Goal: Navigation & Orientation: Find specific page/section

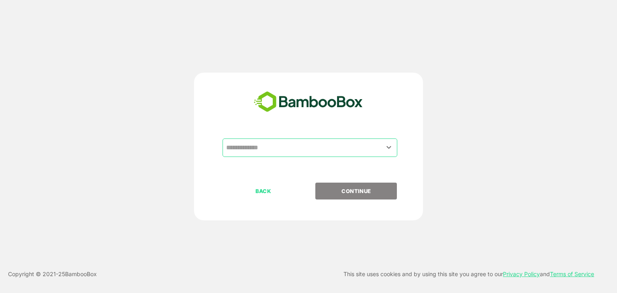
click at [280, 153] on input "text" at bounding box center [310, 147] width 172 height 15
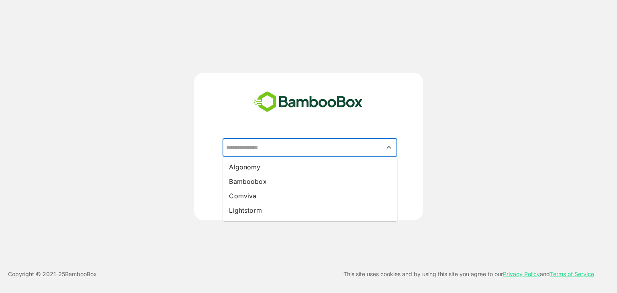
click at [260, 52] on div "​ Algonomy Bamboobox Comviva Lightstorm BACK CONTINUE Copyright © 2021- 25 Bamb…" at bounding box center [308, 146] width 617 height 293
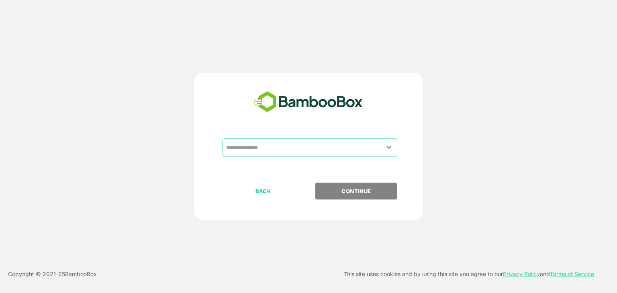
click at [381, 145] on input "text" at bounding box center [310, 147] width 172 height 15
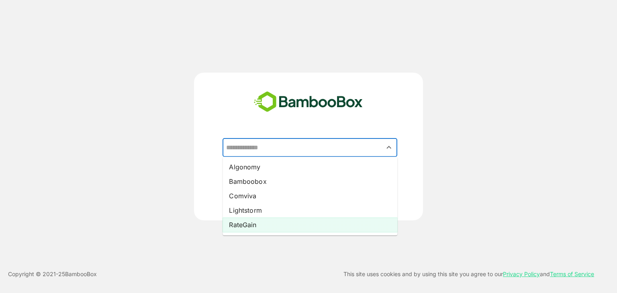
click at [317, 225] on li "RateGain" at bounding box center [310, 225] width 175 height 14
type input "********"
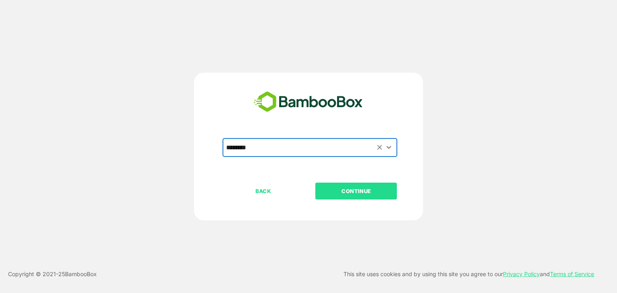
click at [366, 197] on button "CONTINUE" at bounding box center [357, 191] width 82 height 17
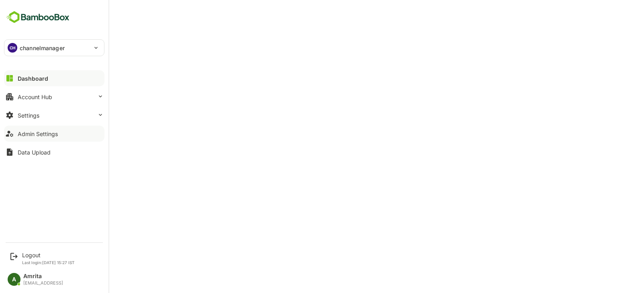
click at [16, 132] on button "Admin Settings" at bounding box center [54, 134] width 100 height 16
click at [15, 136] on button "Admin Settings" at bounding box center [54, 134] width 100 height 16
